Goal: Navigation & Orientation: Find specific page/section

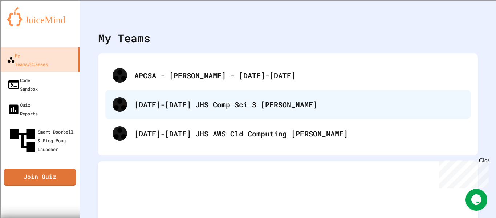
click at [220, 102] on div "[DATE]-[DATE] JHS Comp Sci 3 [PERSON_NAME]" at bounding box center [298, 104] width 329 height 11
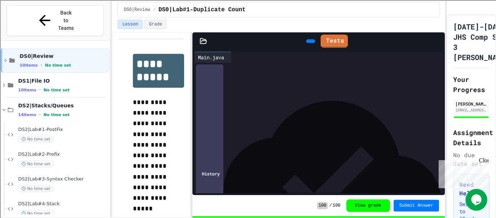
click at [112, 57] on div "**********" at bounding box center [248, 109] width 496 height 218
click at [72, 77] on div "DS1|File IO 10 items • No time set" at bounding box center [63, 84] width 90 height 15
click at [67, 62] on div "10 items • No time set" at bounding box center [64, 65] width 89 height 6
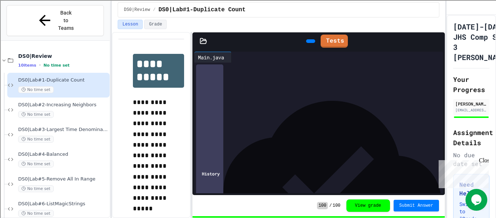
click at [70, 62] on div "10 items • No time set" at bounding box center [63, 65] width 90 height 6
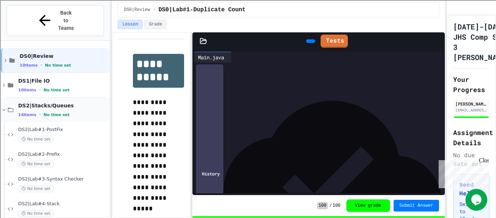
click at [62, 112] on div "14 items • No time set" at bounding box center [63, 115] width 90 height 6
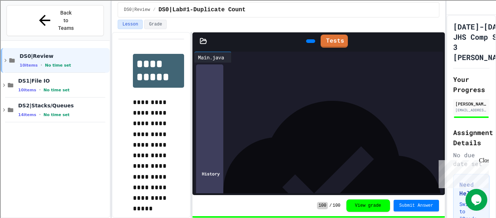
click at [62, 112] on div "14 items • No time set" at bounding box center [63, 115] width 90 height 6
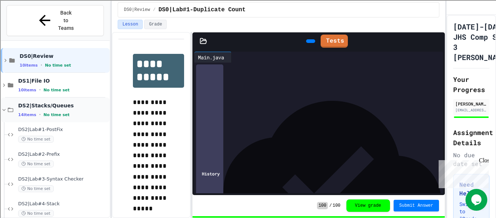
click at [68, 112] on div "14 items • No time set" at bounding box center [63, 115] width 90 height 6
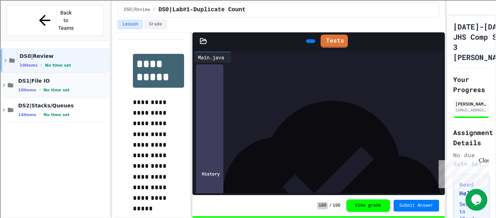
click at [74, 78] on div "DS1|File IO 10 items • No time set" at bounding box center [55, 85] width 109 height 25
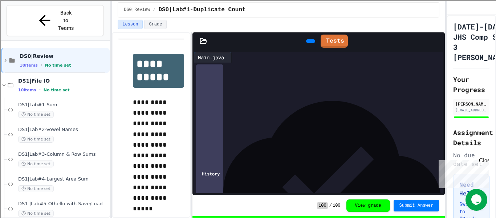
click at [74, 78] on div "DS1|File IO 10 items • No time set" at bounding box center [55, 85] width 109 height 25
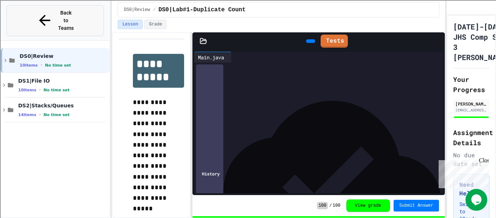
click at [90, 10] on button "Back to Teams" at bounding box center [55, 20] width 97 height 31
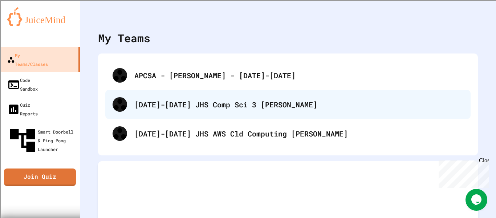
click at [172, 108] on div "[DATE]-[DATE] JHS Comp Sci 3 [PERSON_NAME]" at bounding box center [298, 104] width 329 height 11
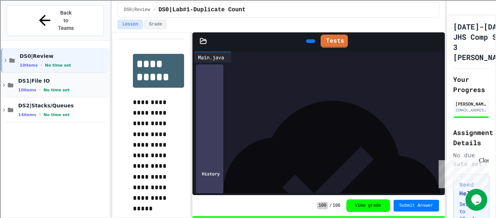
click at [74, 87] on div "10 items • No time set" at bounding box center [63, 90] width 90 height 6
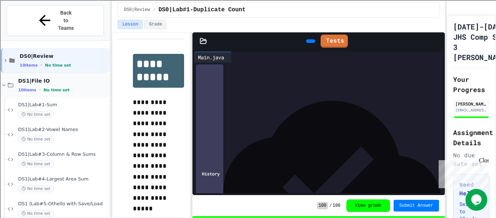
click at [74, 87] on div "10 items • No time set" at bounding box center [63, 90] width 90 height 6
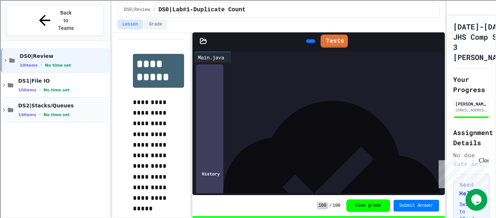
click at [76, 102] on span "DS2|Stacks/Queues" at bounding box center [63, 105] width 90 height 7
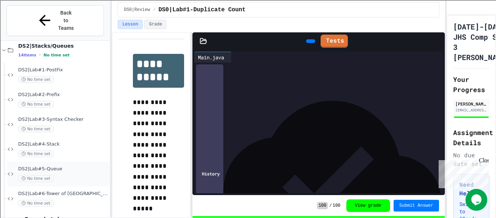
scroll to position [70, 0]
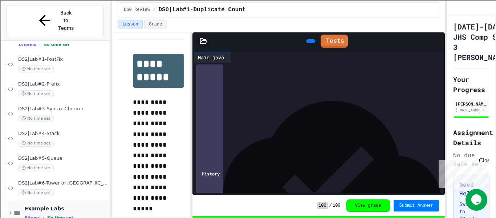
click at [67, 205] on span "Example Labs" at bounding box center [67, 208] width 84 height 7
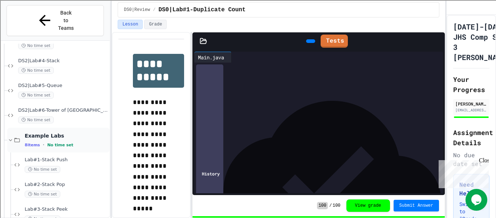
scroll to position [127, 0]
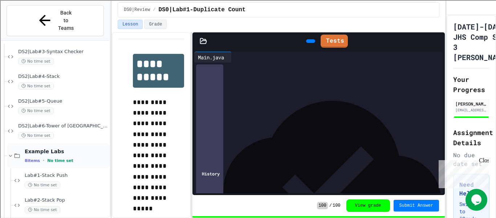
click at [69, 158] on span "No time set" at bounding box center [60, 160] width 26 height 5
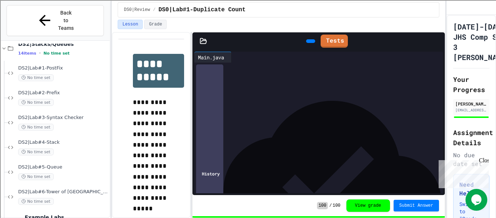
scroll to position [0, 0]
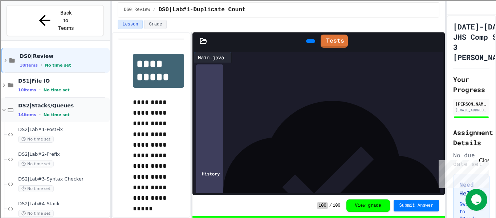
click at [73, 112] on div "14 items • No time set" at bounding box center [63, 115] width 90 height 6
